Goal: Task Accomplishment & Management: Manage account settings

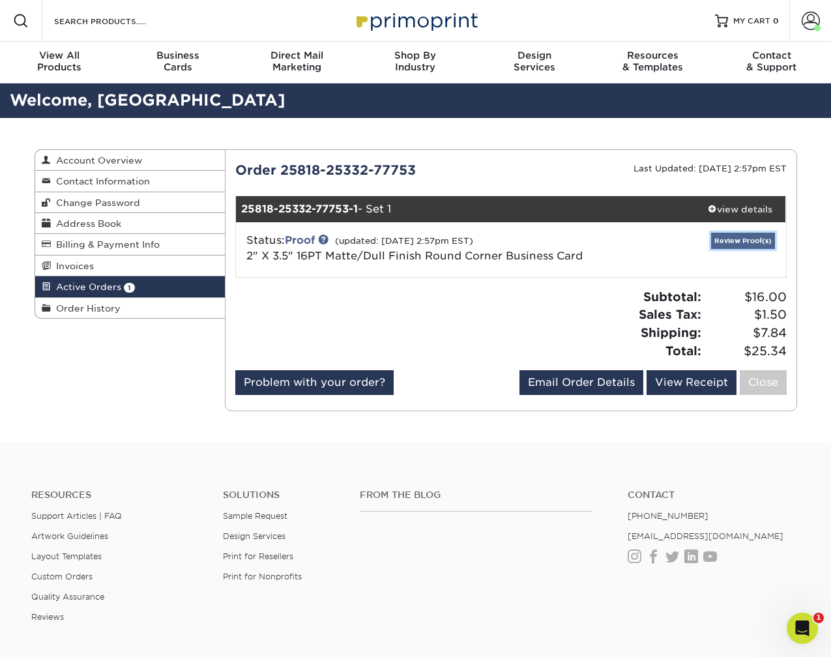
click at [741, 238] on link "Review Proof(s)" at bounding box center [743, 241] width 64 height 16
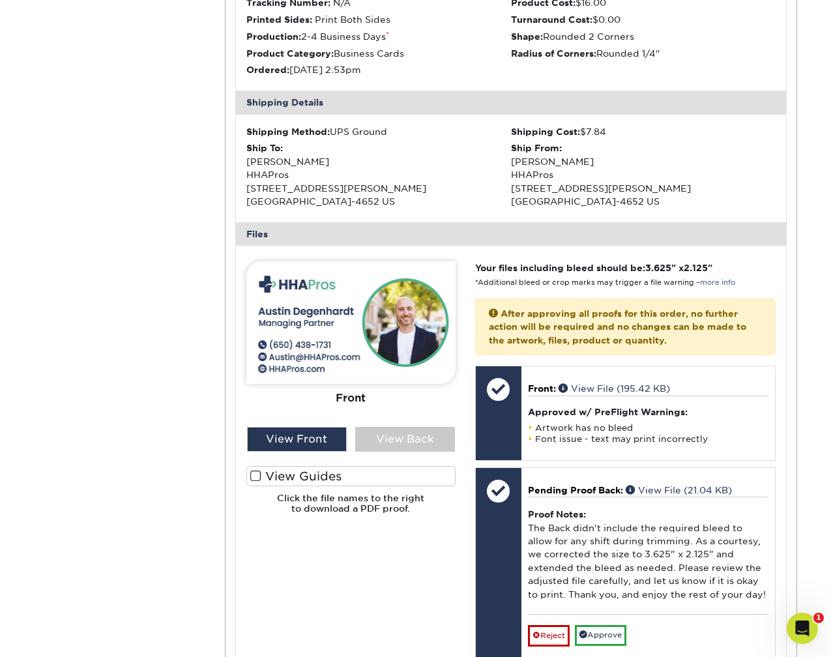
scroll to position [548, 0]
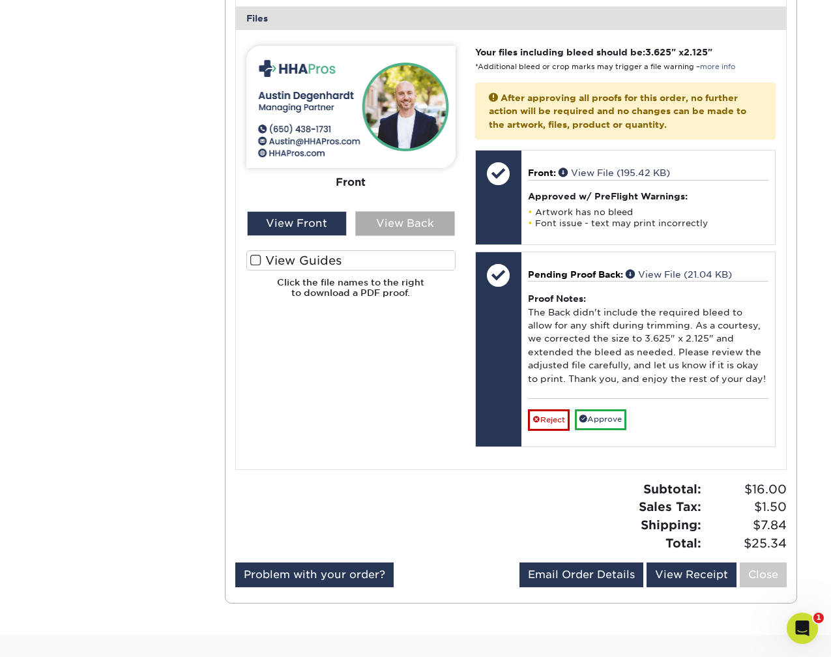
click at [389, 228] on div "View Back" at bounding box center [405, 223] width 100 height 25
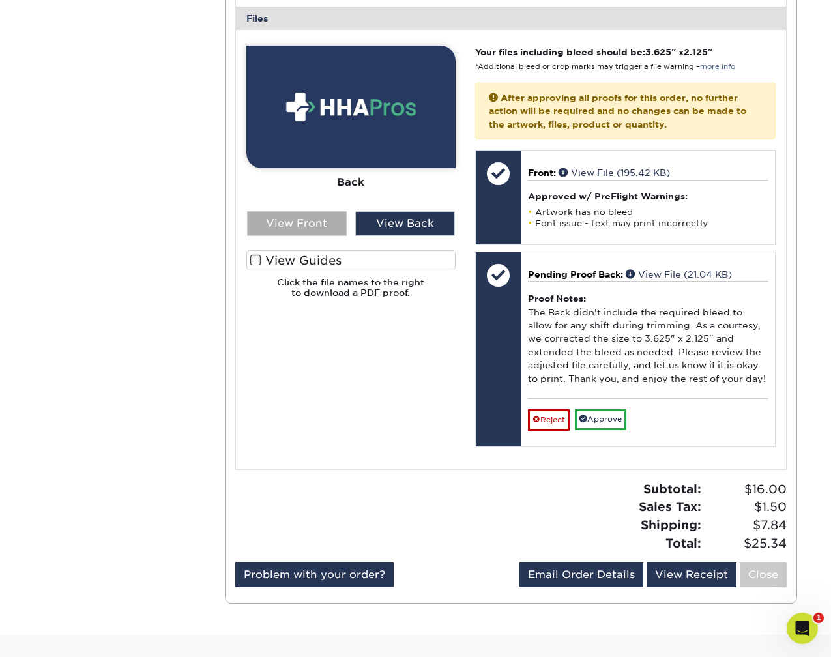
click at [327, 220] on div "View Front" at bounding box center [297, 223] width 100 height 25
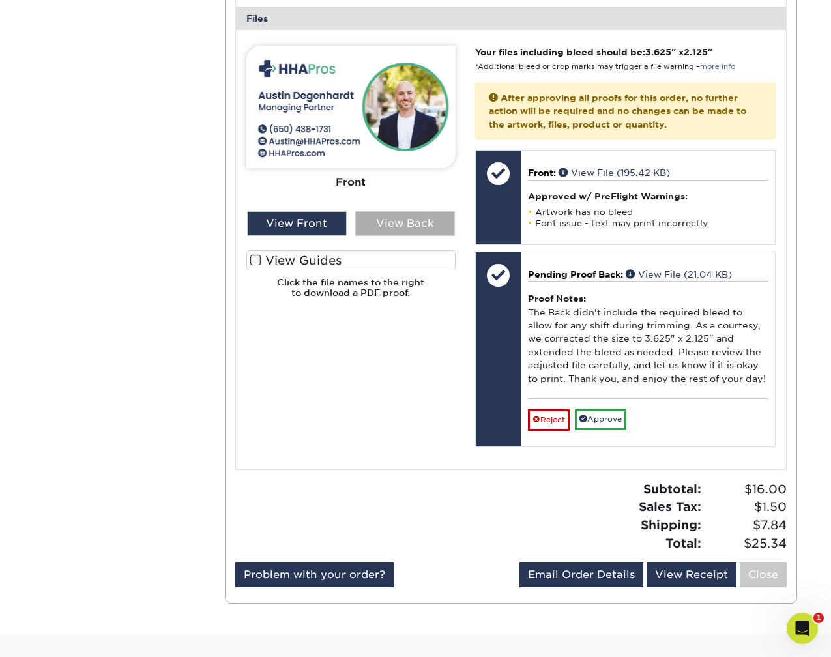
click at [407, 229] on div "View Back" at bounding box center [405, 223] width 100 height 25
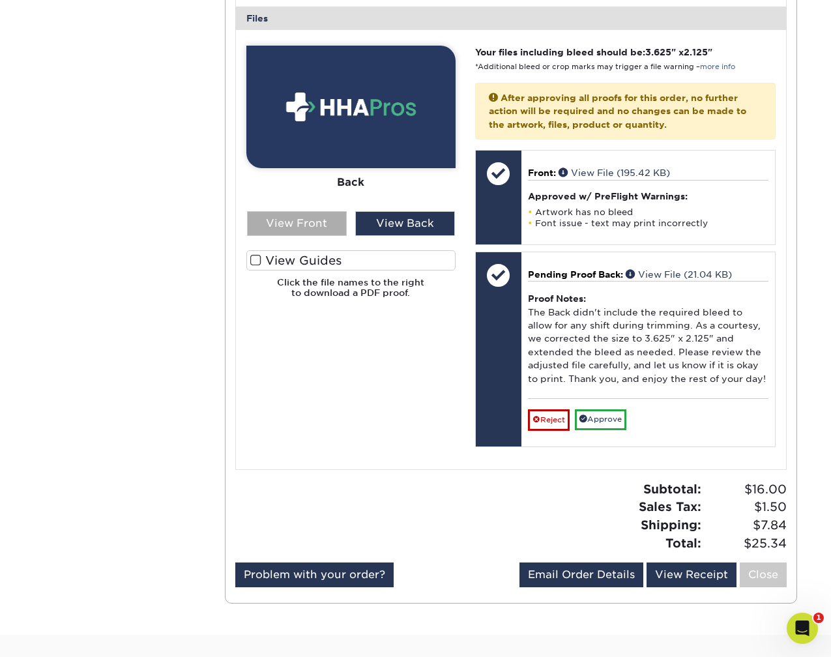
click at [307, 229] on div "View Front" at bounding box center [297, 223] width 100 height 25
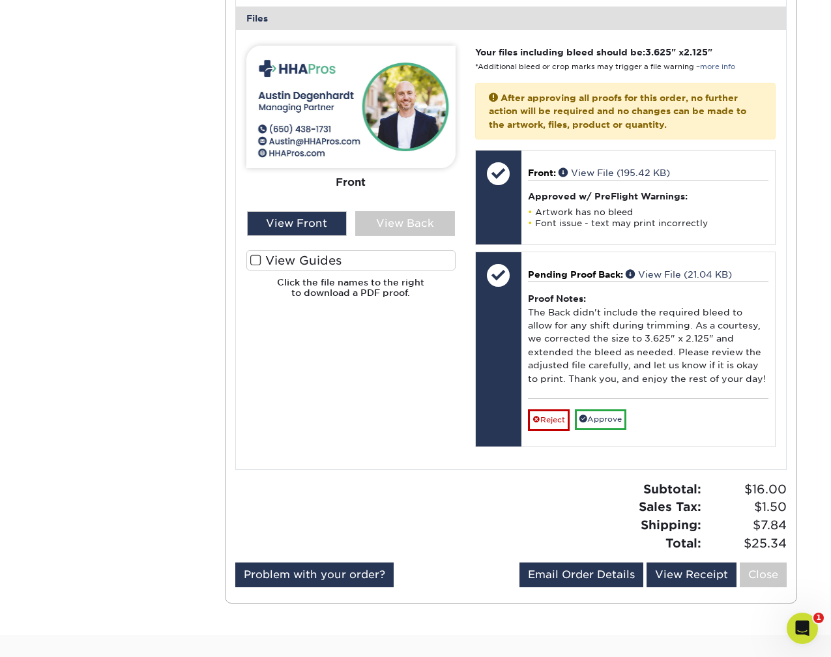
click at [402, 236] on div "Front Back" at bounding box center [350, 177] width 209 height 263
click at [401, 226] on div "View Back" at bounding box center [405, 223] width 100 height 25
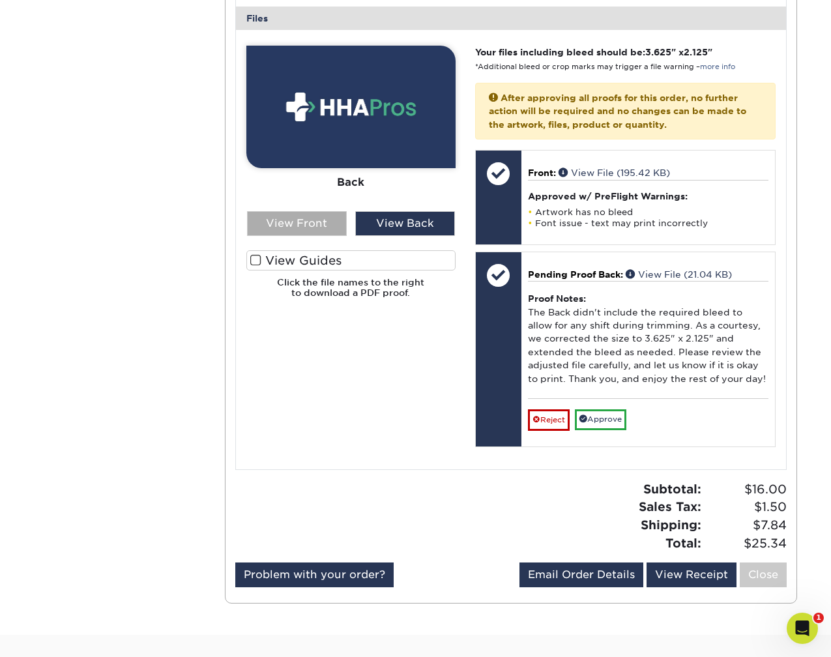
click at [308, 222] on div "View Front" at bounding box center [297, 223] width 100 height 25
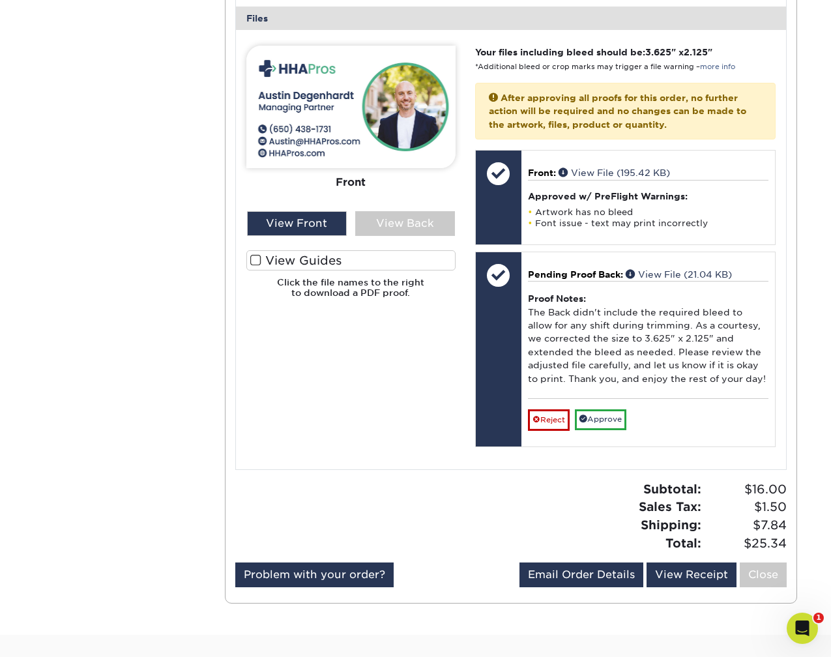
click at [248, 258] on label "View Guides" at bounding box center [350, 260] width 209 height 20
click at [0, 0] on input "View Guides" at bounding box center [0, 0] width 0 height 0
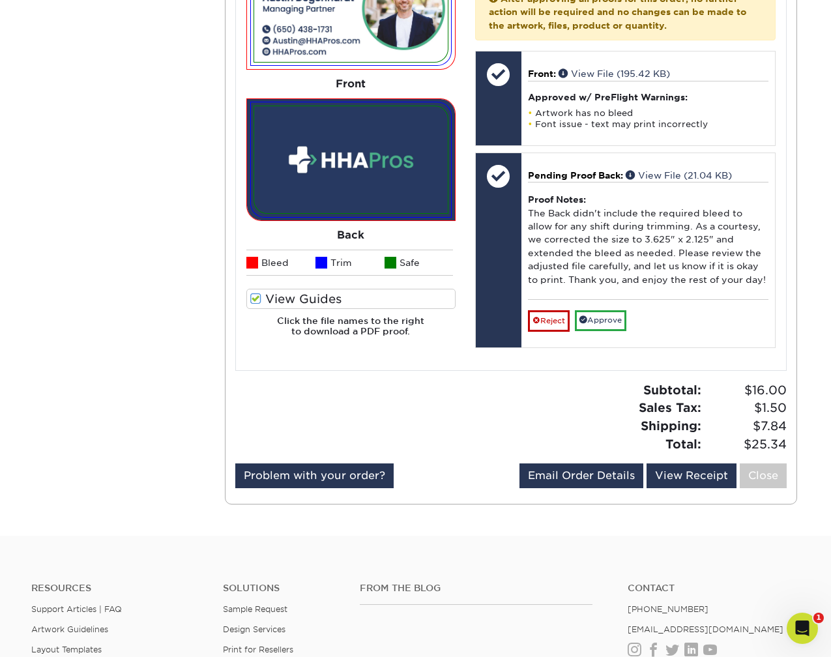
scroll to position [584, 0]
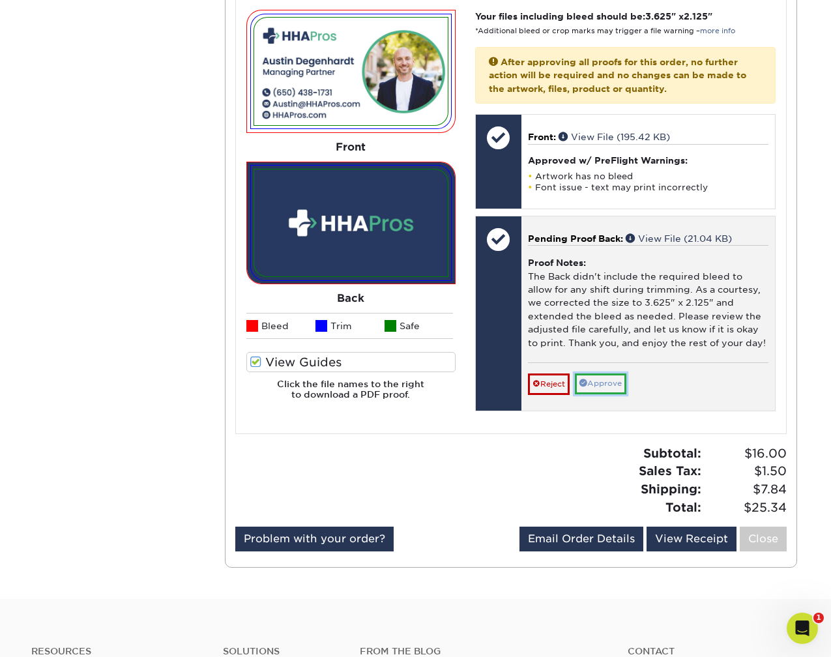
click at [610, 384] on link "Approve" at bounding box center [601, 384] width 52 height 20
